Goal: Navigation & Orientation: Find specific page/section

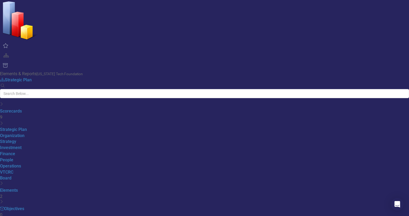
scroll to position [240, 0]
click at [44, 108] on div "Scorecards" at bounding box center [204, 111] width 409 height 6
click at [18, 187] on link "Elements" at bounding box center [9, 189] width 18 height 5
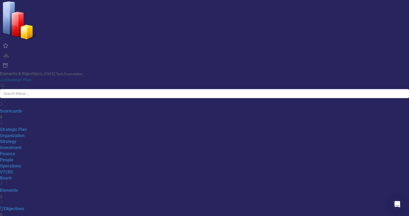
click at [32, 77] on link "Scorecard Strategic Plan" at bounding box center [16, 79] width 32 height 5
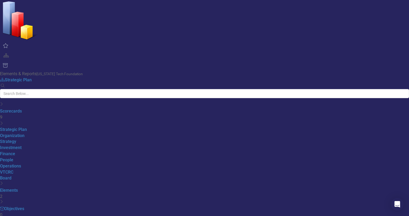
scroll to position [0, 0]
drag, startPoint x: 93, startPoint y: 85, endPoint x: 93, endPoint y: 96, distance: 11.2
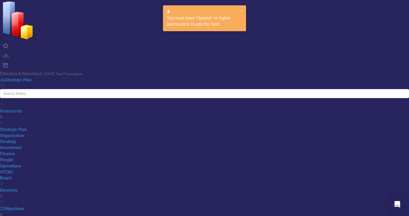
click at [242, 11] on icon "close" at bounding box center [241, 10] width 3 height 3
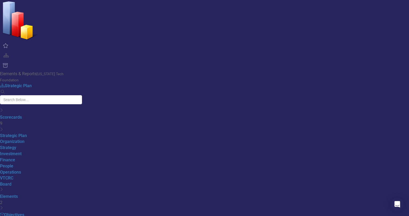
drag, startPoint x: 86, startPoint y: 107, endPoint x: 44, endPoint y: 106, distance: 42.6
click at [44, 106] on div "Elements & Reports [US_STATE] Tech Foundation Scorecard Strategic Plan Search D…" at bounding box center [40, 206] width 80 height 413
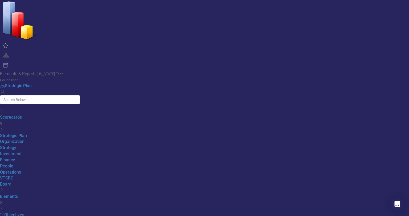
click at [3, 188] on icon "Dropdown" at bounding box center [1, 190] width 3 height 4
click at [3, 109] on icon "Dropdown" at bounding box center [1, 111] width 3 height 4
click at [45, 212] on div "Objective Objectives" at bounding box center [40, 215] width 80 height 6
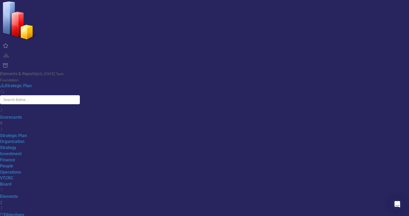
drag, startPoint x: 48, startPoint y: 96, endPoint x: 26, endPoint y: 95, distance: 21.3
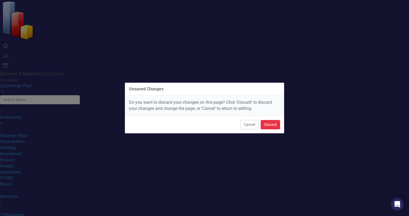
click at [271, 125] on button "Discard" at bounding box center [270, 124] width 19 height 9
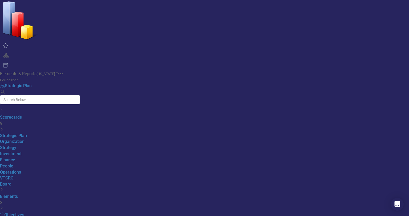
scroll to position [22, 0]
